Goal: Transaction & Acquisition: Book appointment/travel/reservation

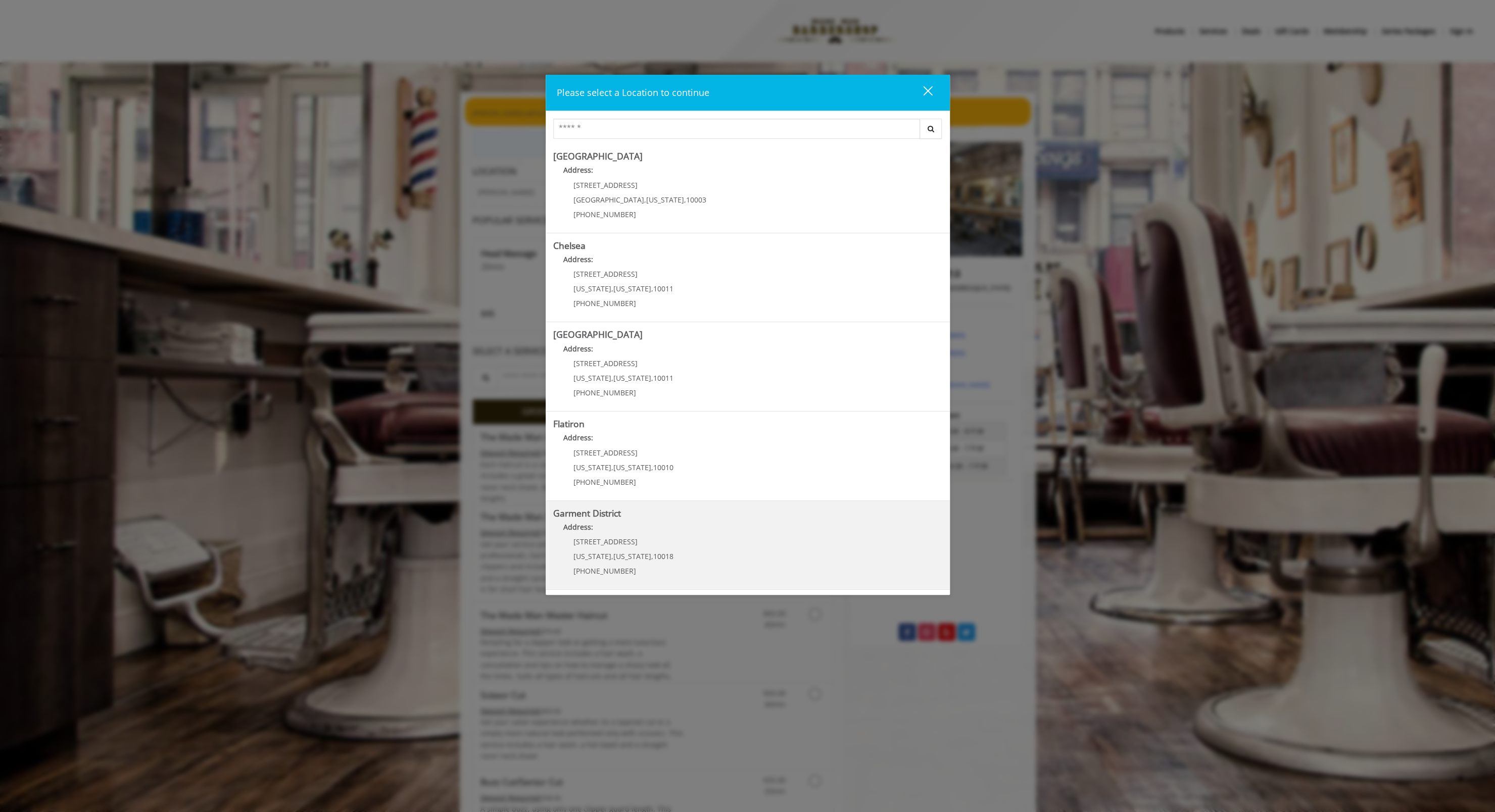
click at [607, 572] on span "(212) 997-4247" at bounding box center [605, 571] width 63 height 10
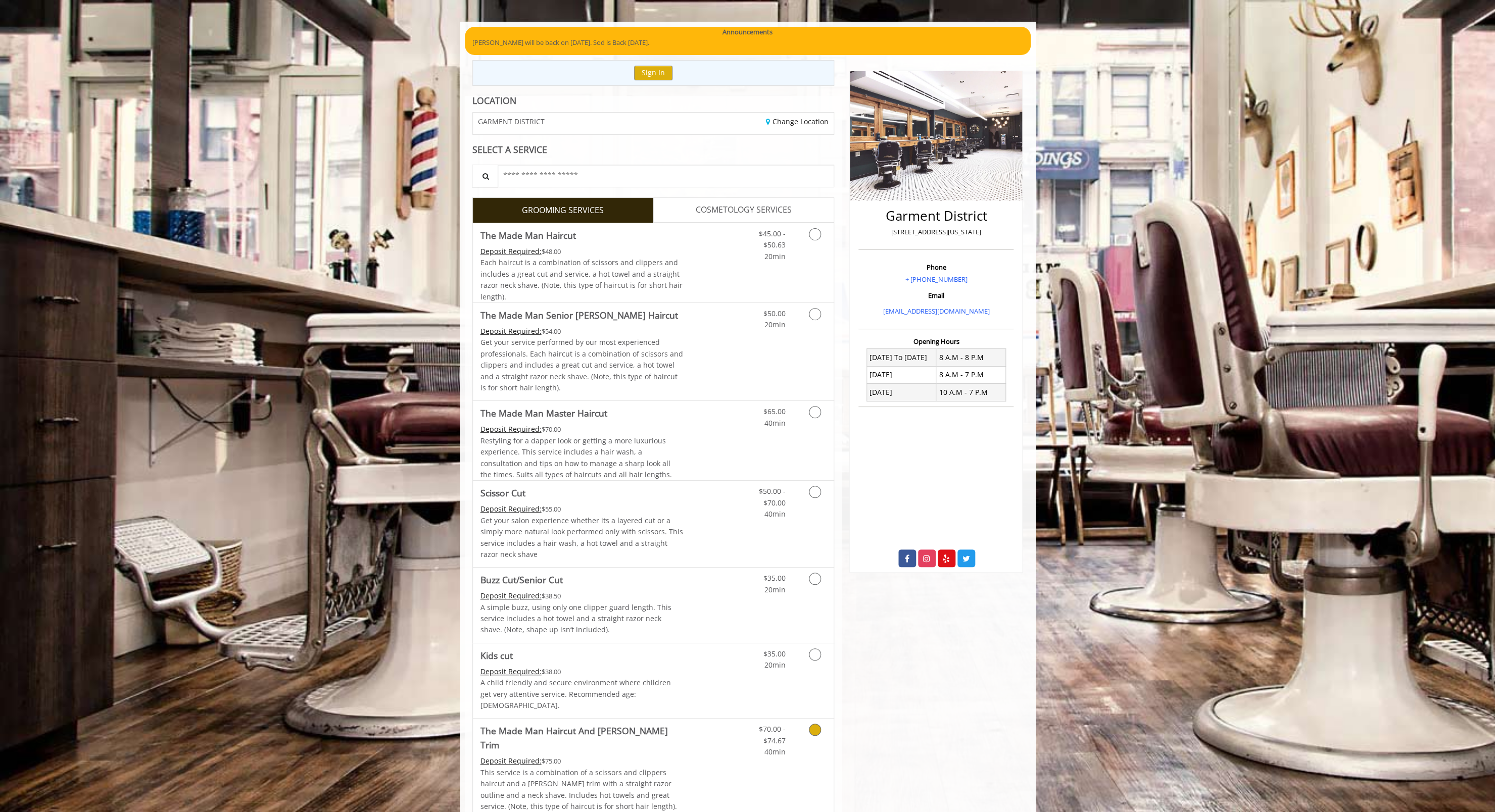
scroll to position [104, 0]
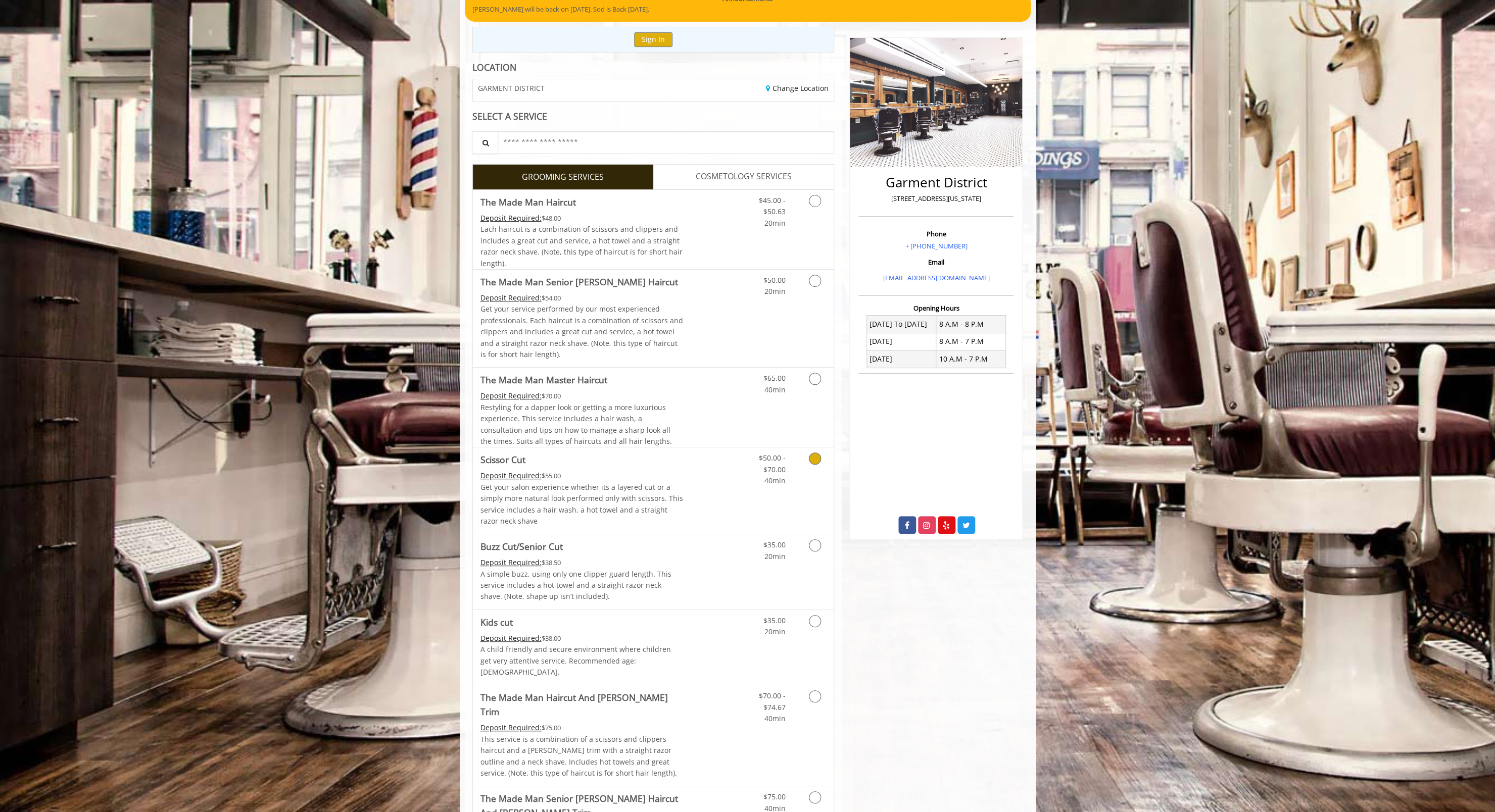
click at [712, 481] on link "Discounted Price" at bounding box center [713, 490] width 60 height 86
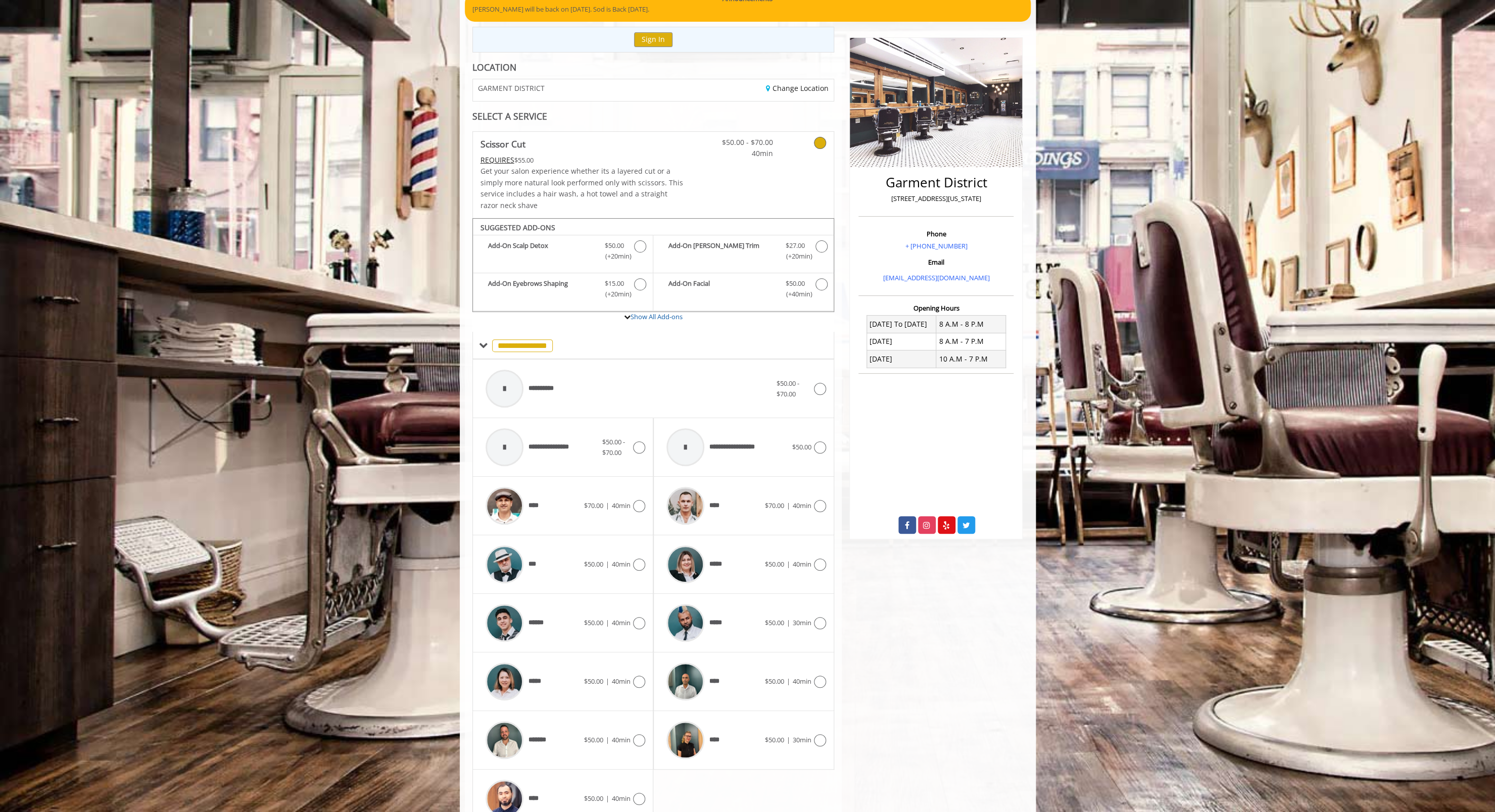
scroll to position [155, 0]
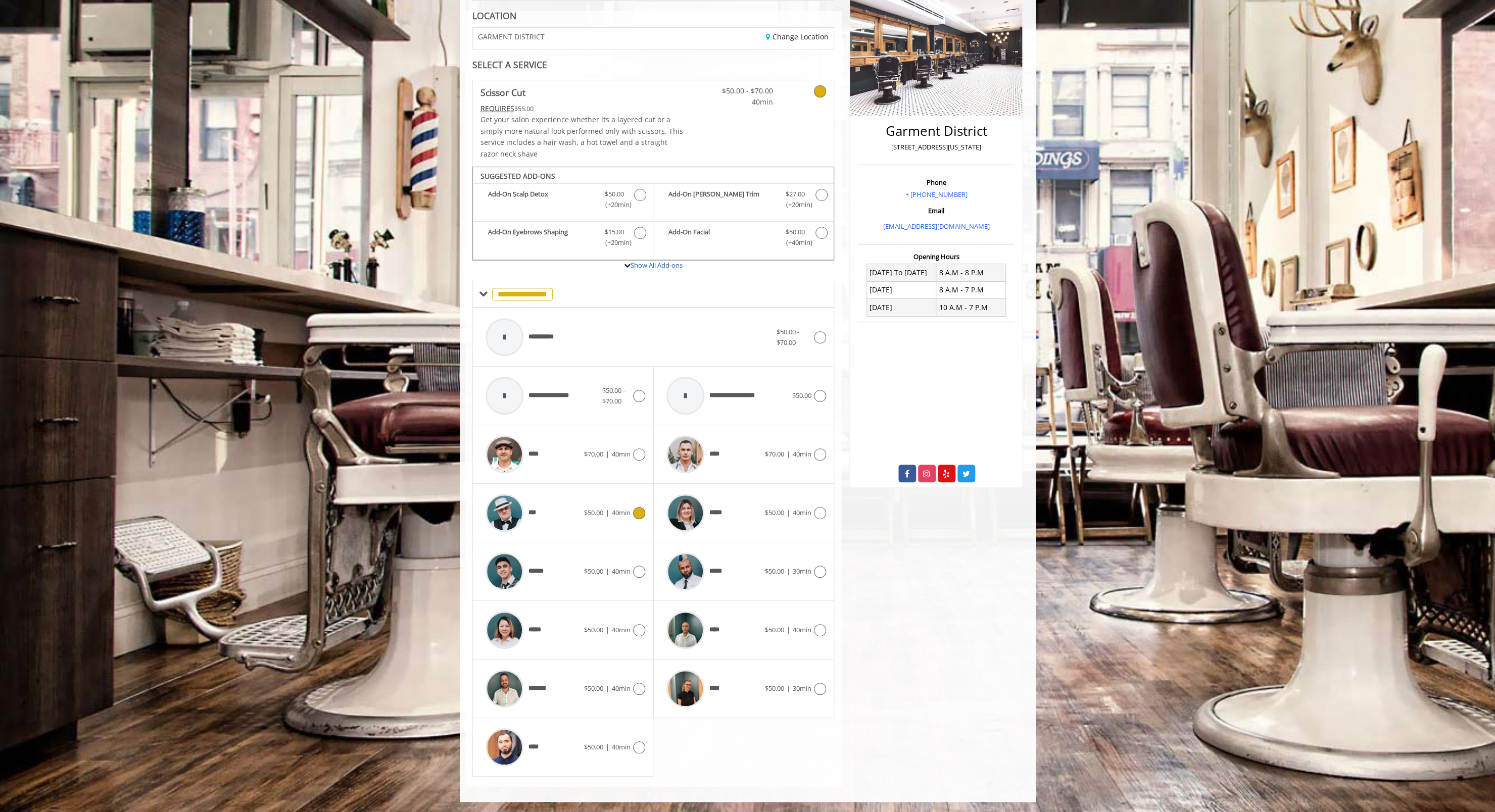
click at [624, 518] on span "$50.00 | 40min" at bounding box center [607, 513] width 46 height 10
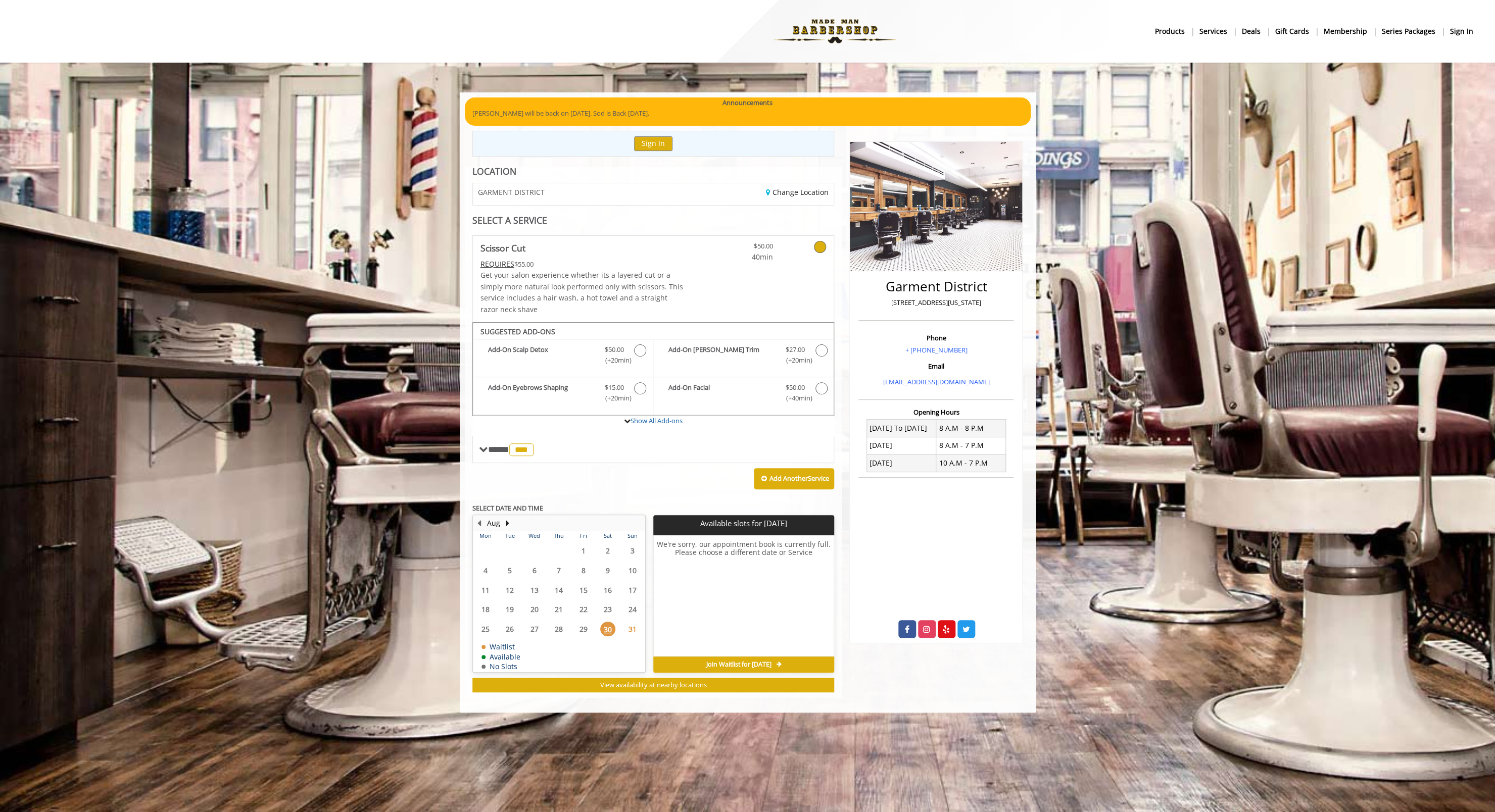
click at [630, 630] on span "31" at bounding box center [633, 629] width 15 height 14
click at [505, 524] on button "Next Month" at bounding box center [508, 523] width 8 height 11
click at [511, 548] on span "2" at bounding box center [510, 550] width 15 height 14
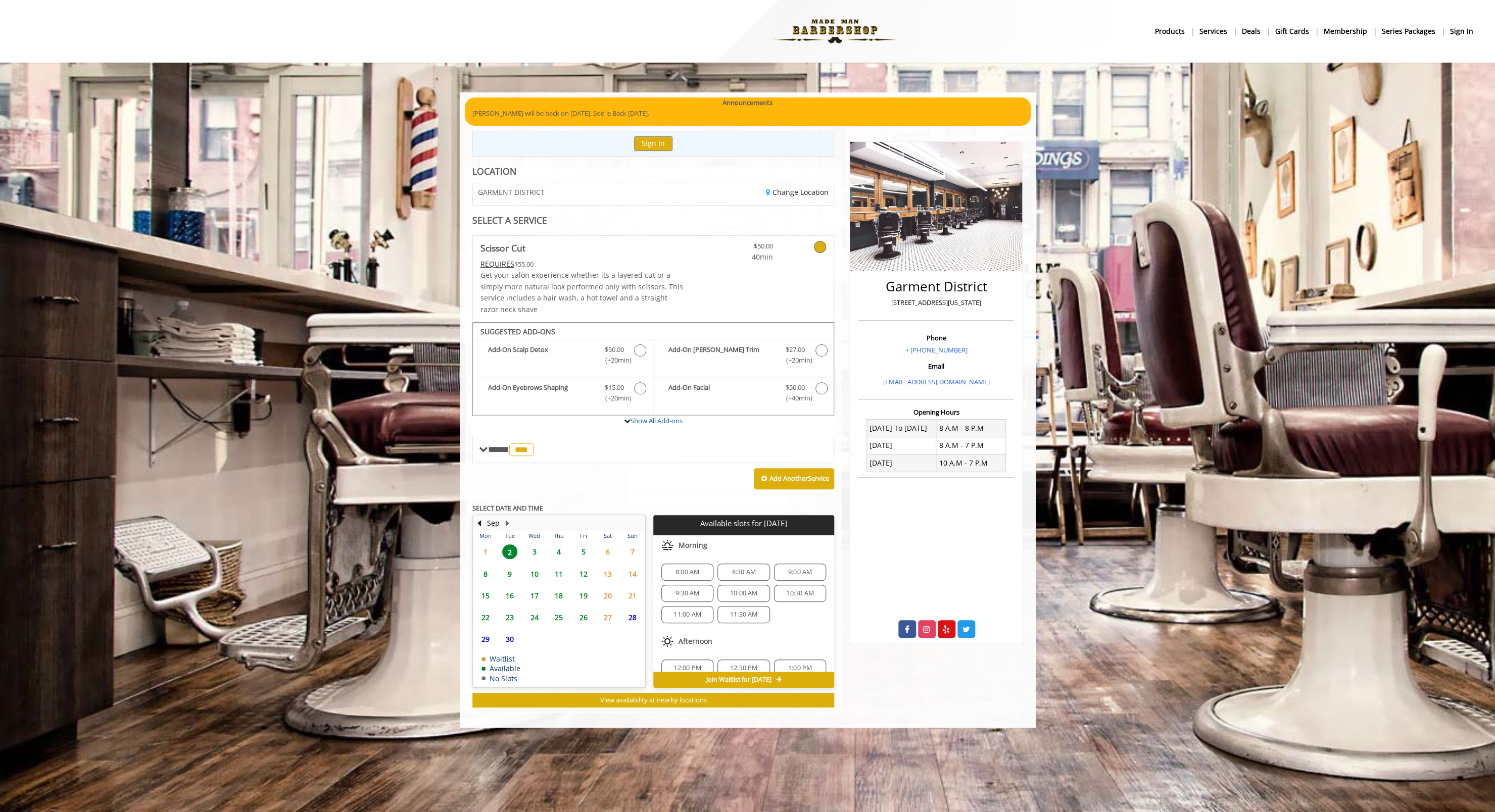
click at [487, 552] on span "1" at bounding box center [486, 551] width 15 height 14
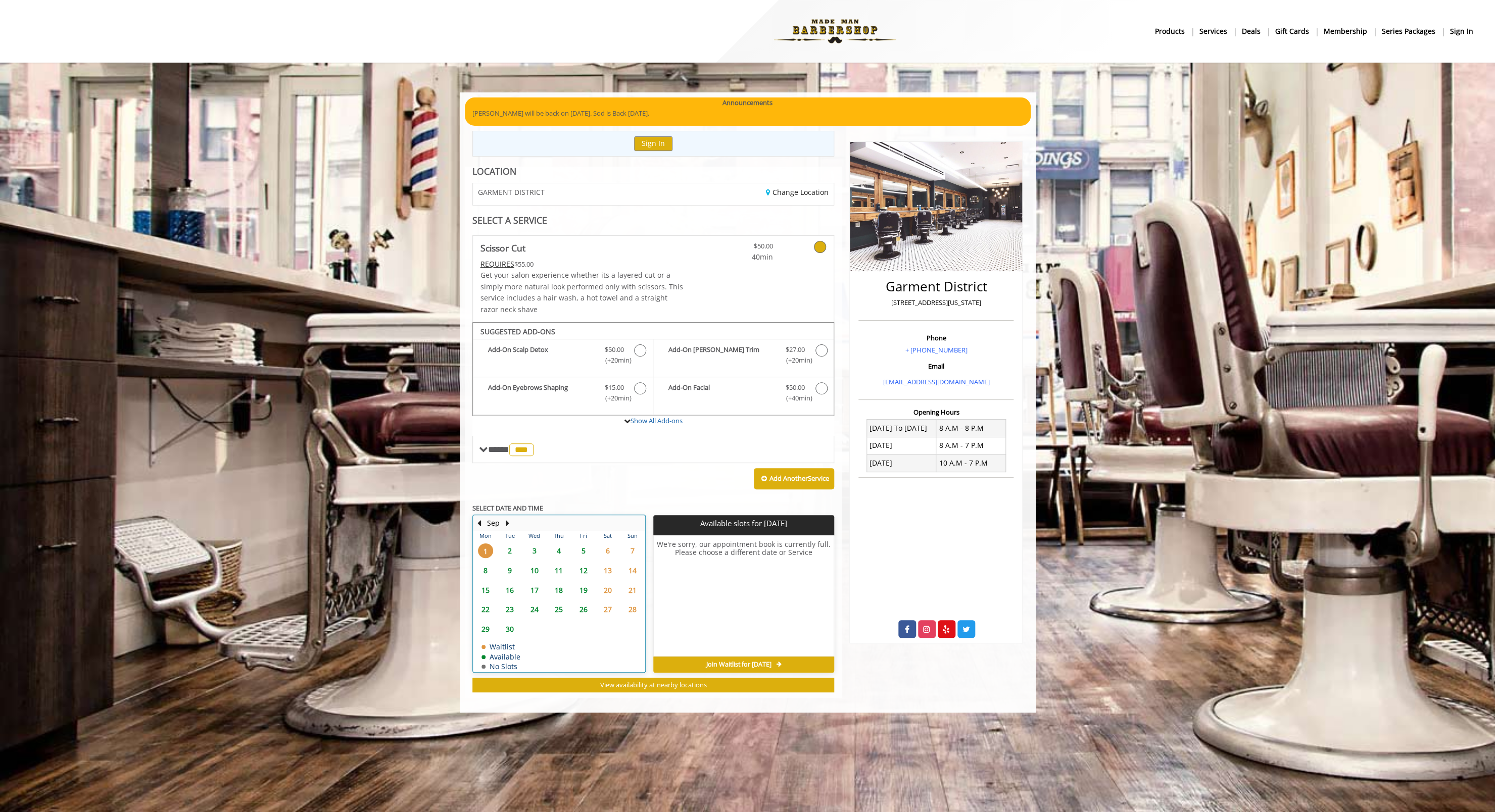
click at [495, 545] on div "1" at bounding box center [485, 550] width 20 height 14
click at [513, 550] on span "2" at bounding box center [510, 550] width 15 height 14
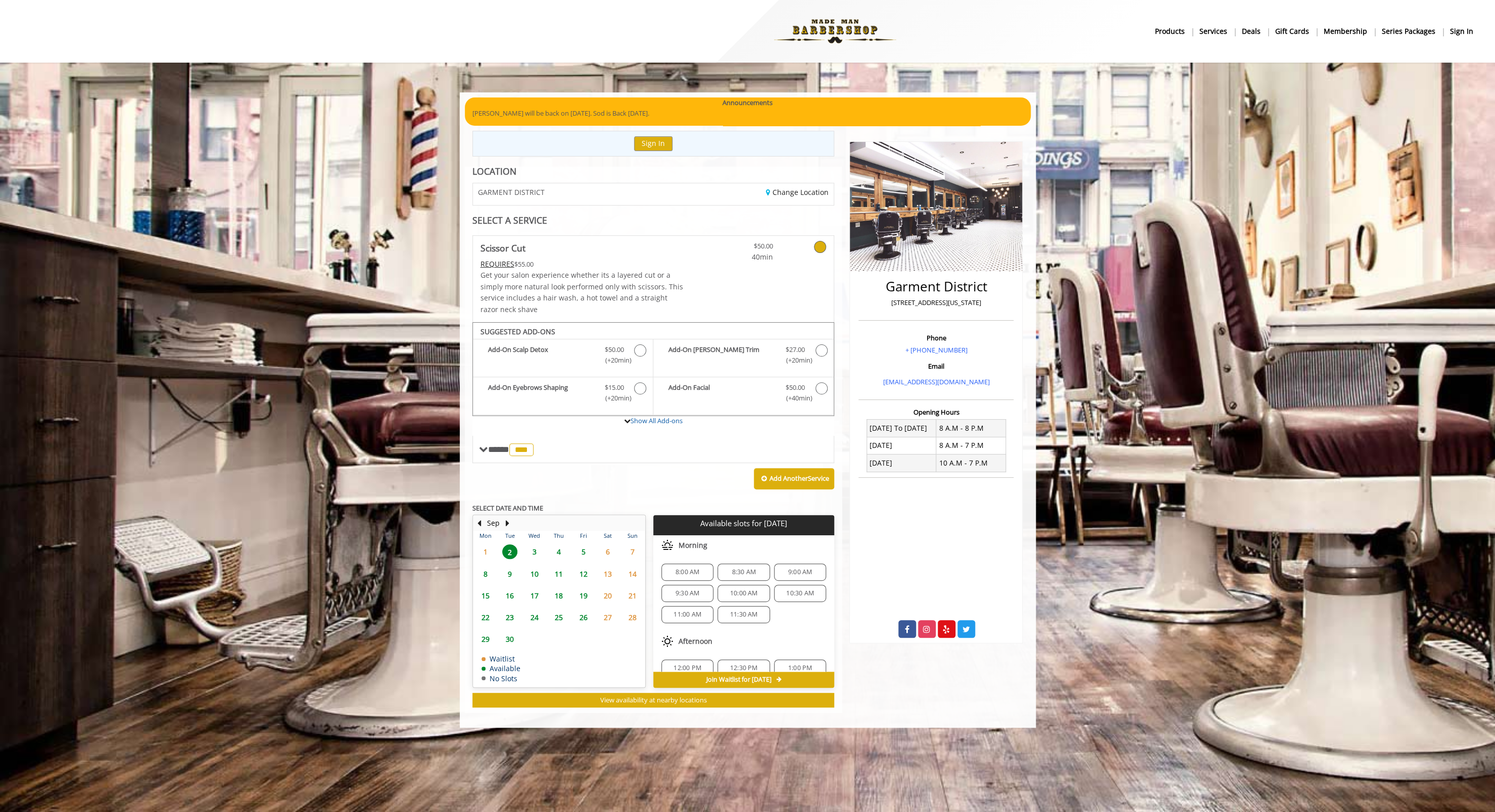
click at [810, 572] on span "9:00 AM" at bounding box center [800, 572] width 24 height 8
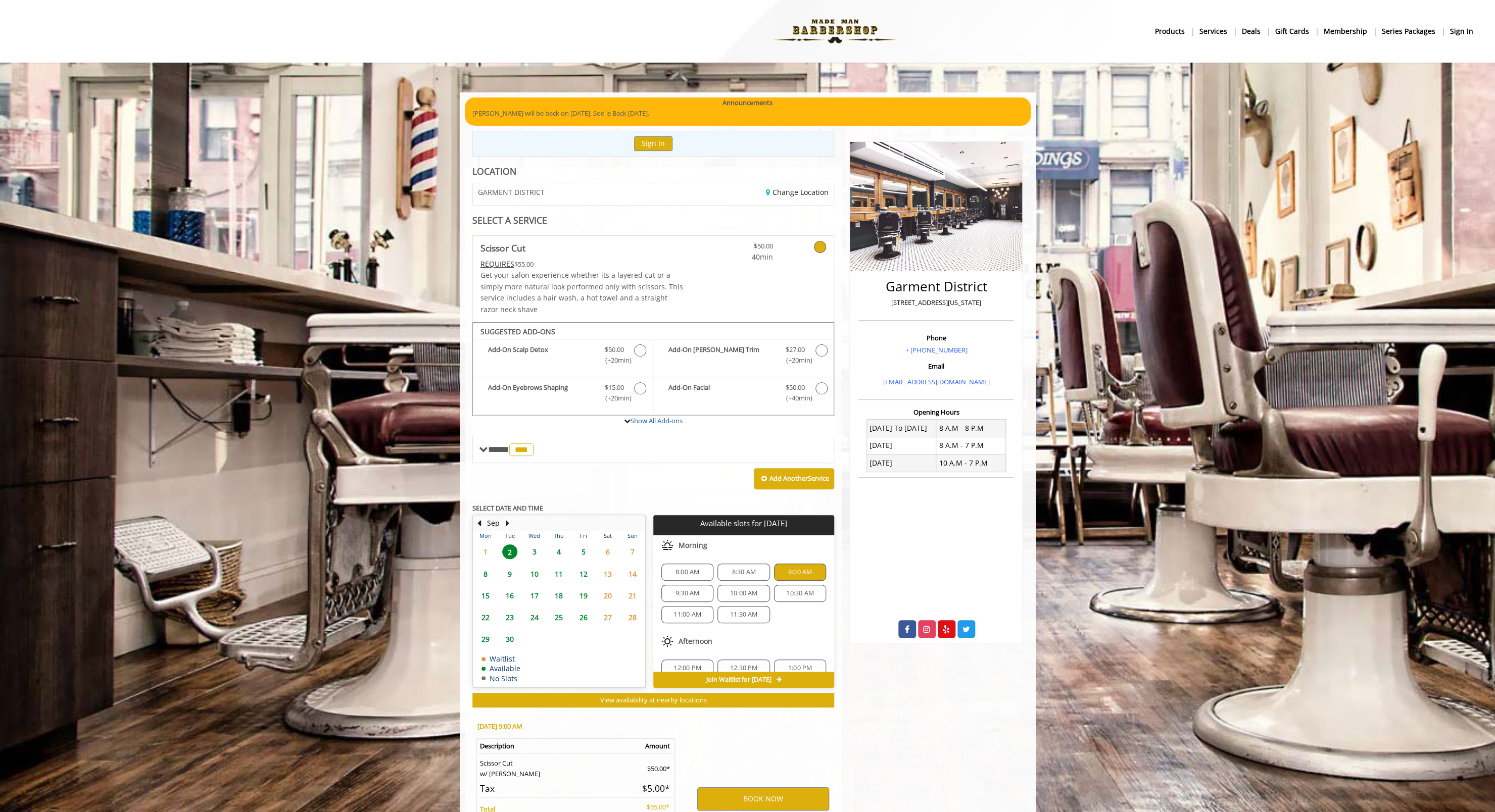
scroll to position [108, 0]
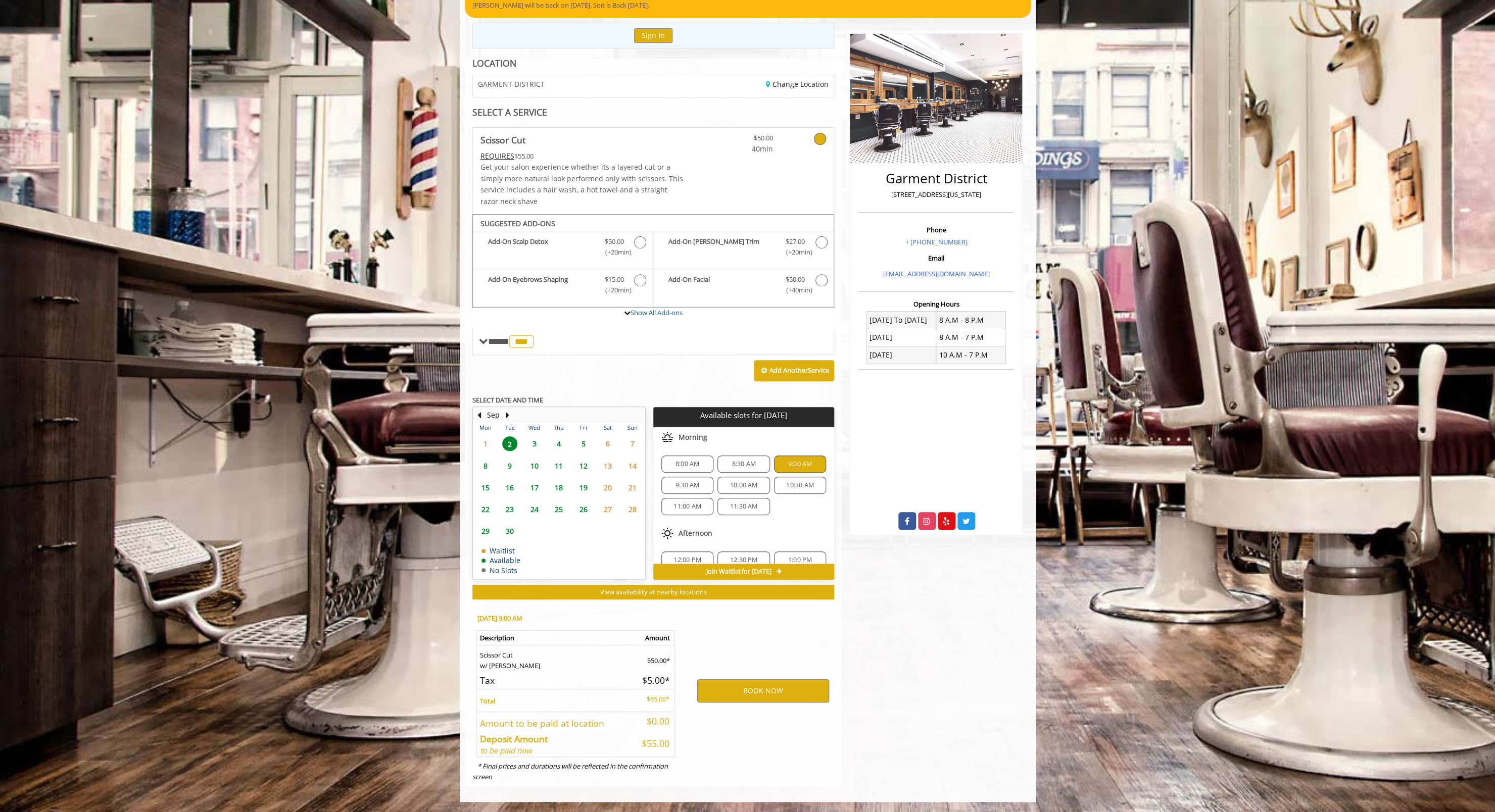
click at [764, 624] on div "BOOK NOW" at bounding box center [763, 690] width 157 height 172
click at [799, 697] on button "BOOK NOW" at bounding box center [763, 691] width 132 height 23
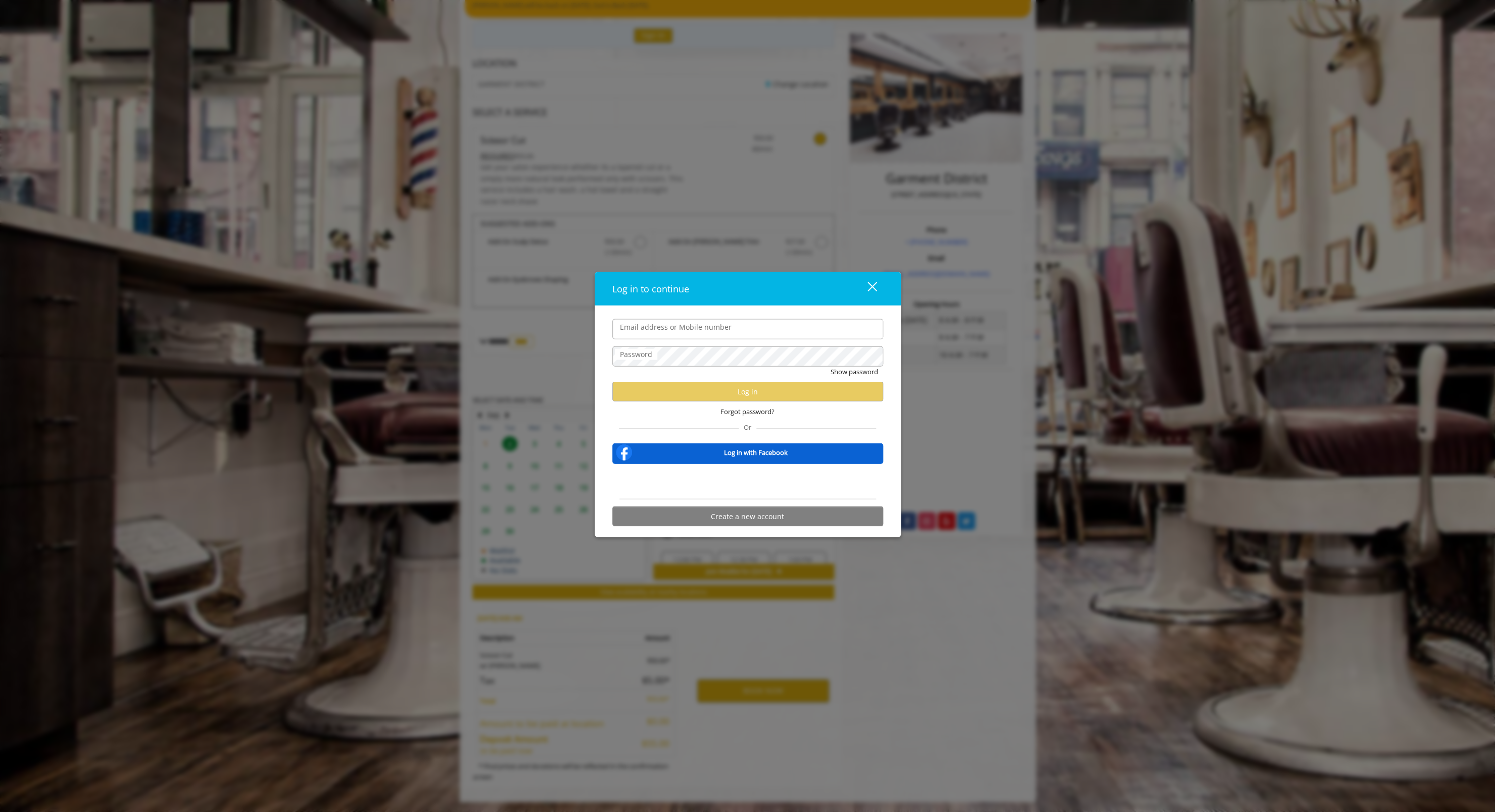
click at [713, 334] on input "Email address or Mobile number" at bounding box center [748, 328] width 271 height 20
click at [755, 478] on div "Sign in with Google. Opens in new tab" at bounding box center [747, 481] width 92 height 22
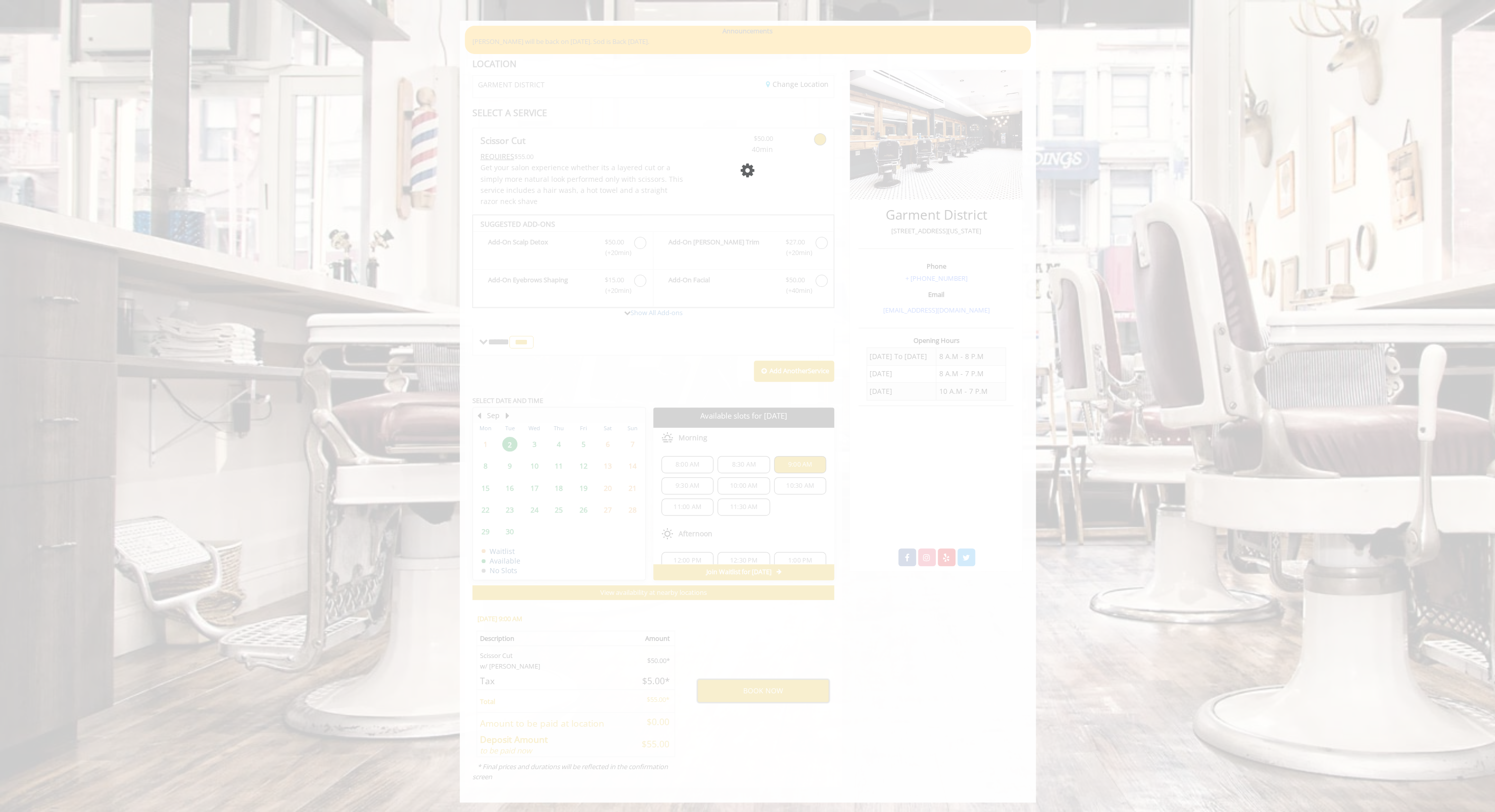
scroll to position [0, 0]
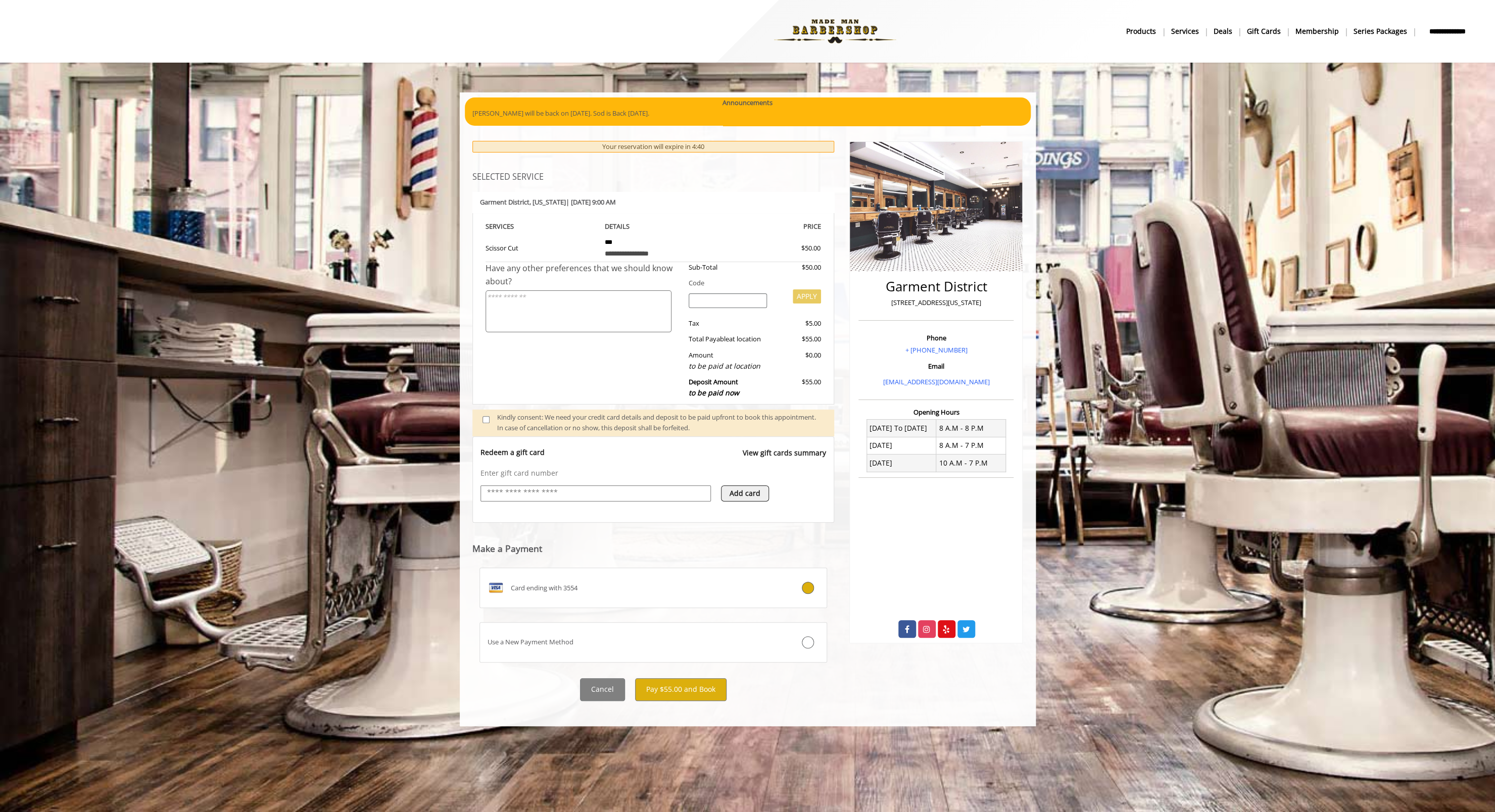
drag, startPoint x: 591, startPoint y: 146, endPoint x: 721, endPoint y: 170, distance: 132.2
click at [721, 170] on div "**********" at bounding box center [653, 420] width 362 height 560
click at [721, 170] on div "**********" at bounding box center [653, 420] width 362 height 560
click at [713, 145] on div "Your reservation will expire in 4:39" at bounding box center [653, 147] width 362 height 12
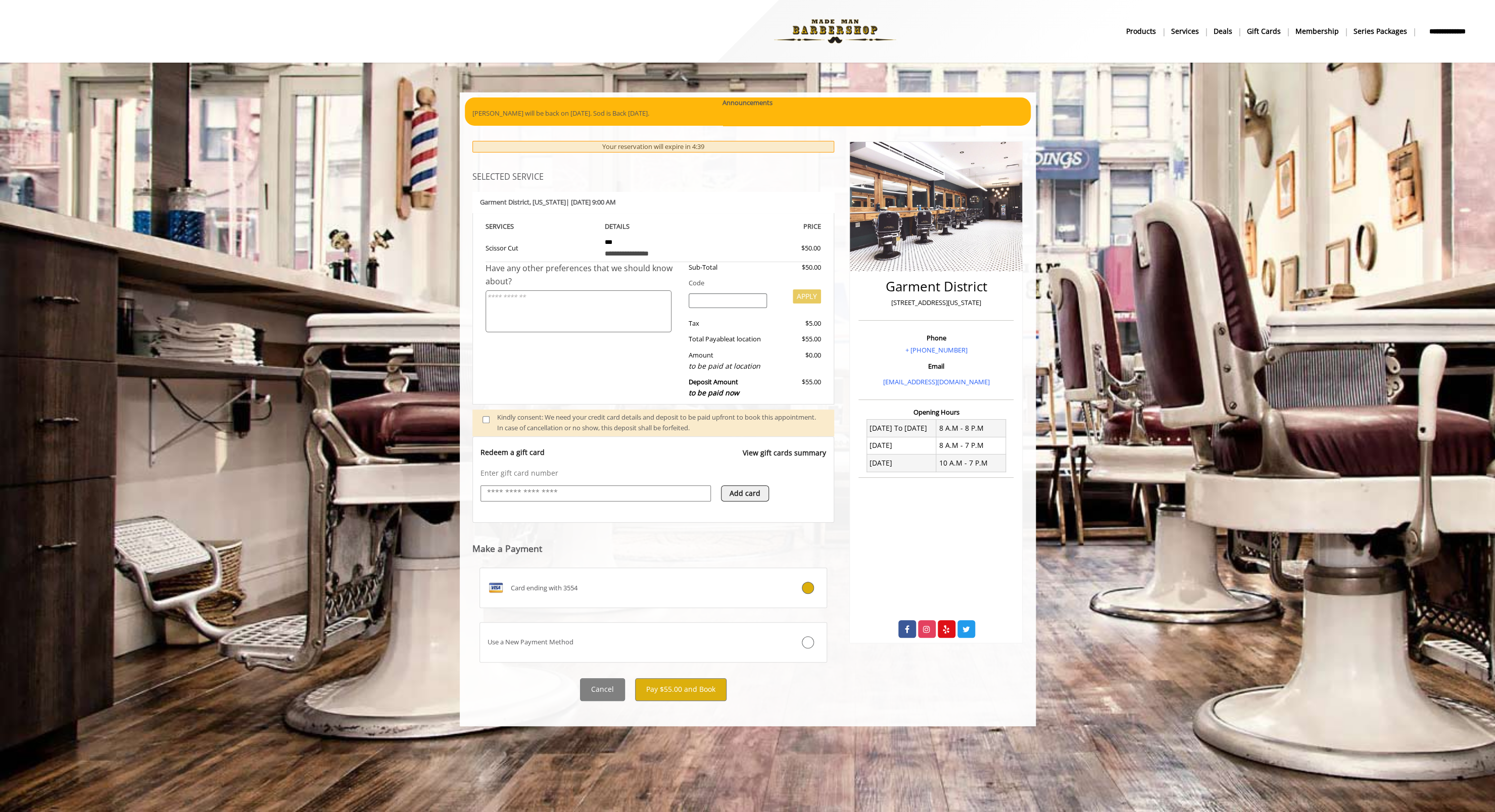
click at [713, 145] on div "Your reservation will expire in 4:39" at bounding box center [653, 147] width 362 height 12
click at [687, 172] on div "**********" at bounding box center [653, 420] width 362 height 560
click at [712, 145] on div "Your reservation will expire in 4:36" at bounding box center [653, 147] width 362 height 12
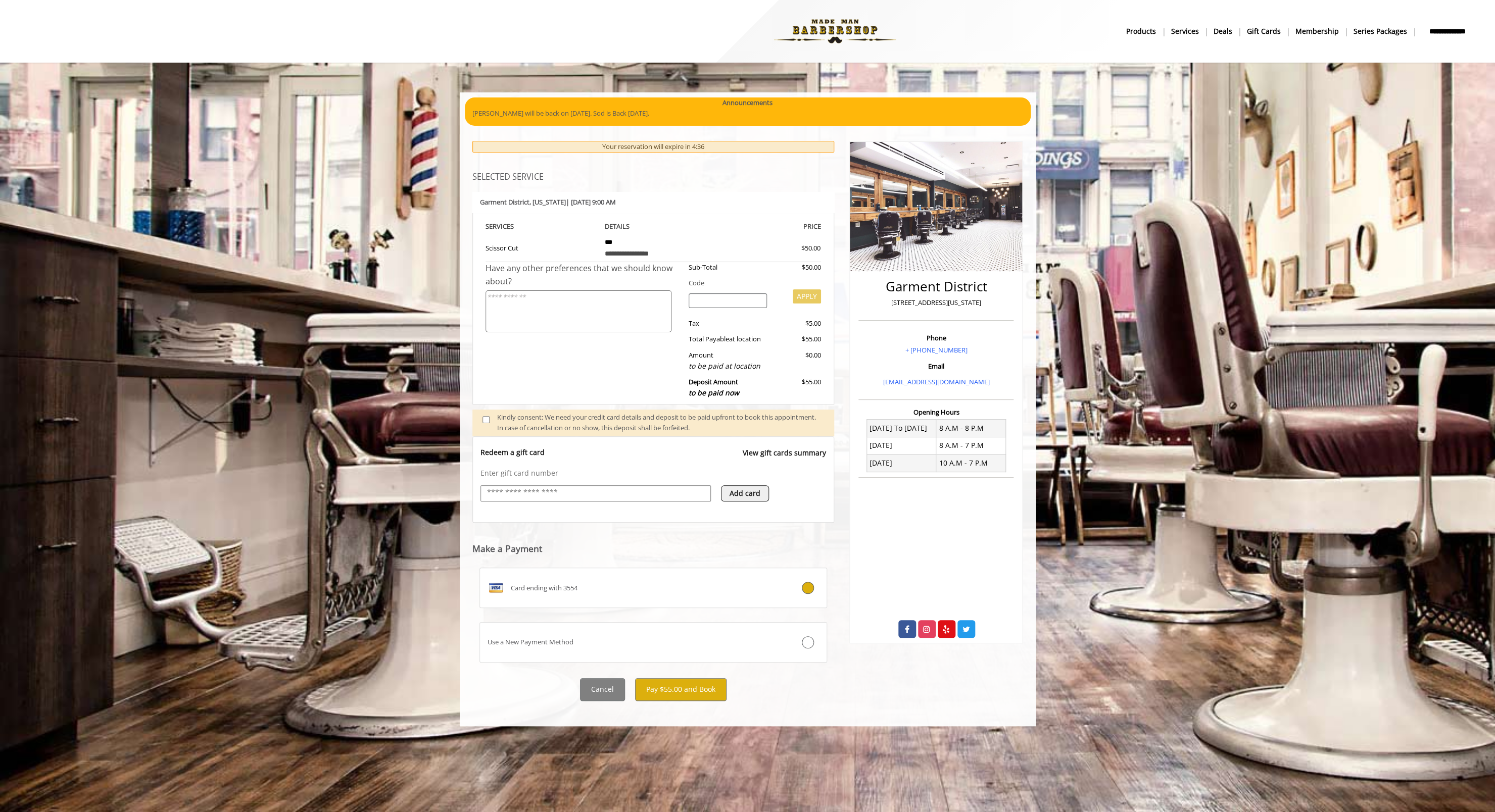
click at [712, 145] on div "Your reservation will expire in 4:36" at bounding box center [653, 147] width 362 height 12
click at [829, 678] on div "Cancel Pay $55.00 and Book" at bounding box center [653, 689] width 377 height 23
click at [691, 682] on button "Pay $55.00 and Book" at bounding box center [681, 689] width 92 height 23
